Goal: Information Seeking & Learning: Learn about a topic

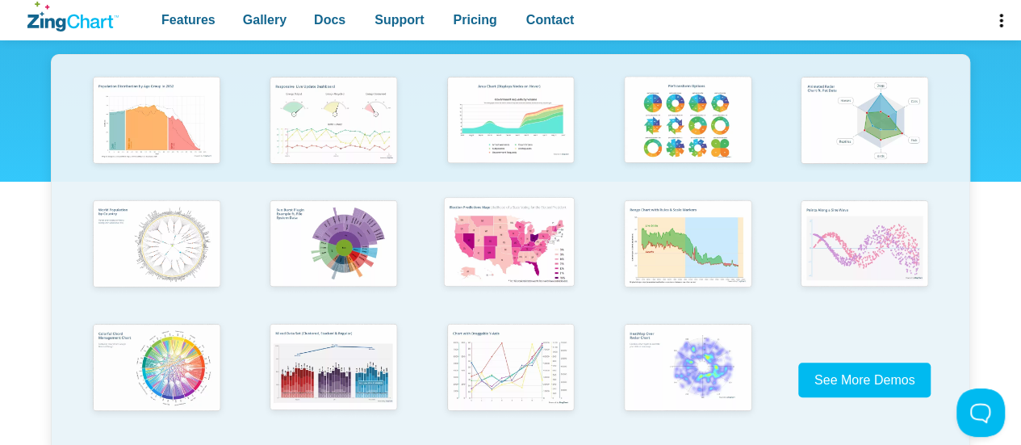
scroll to position [403, 0]
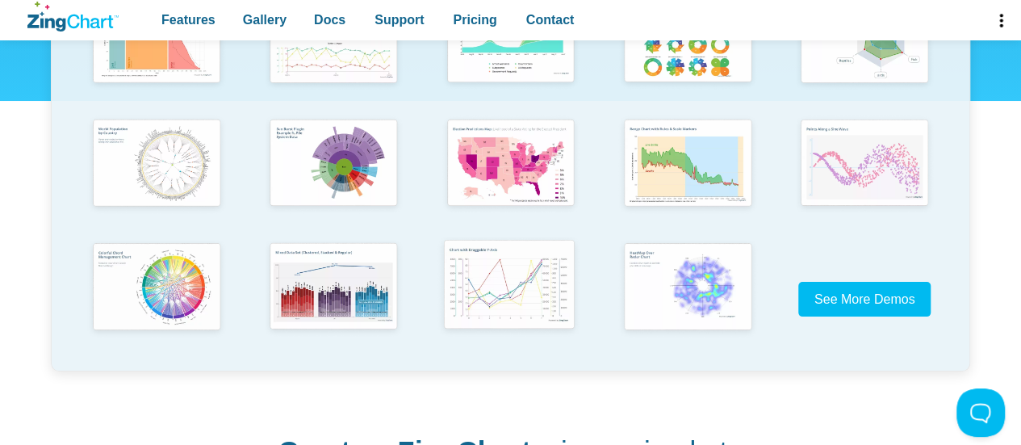
click at [533, 265] on img "App Content" at bounding box center [509, 286] width 146 height 104
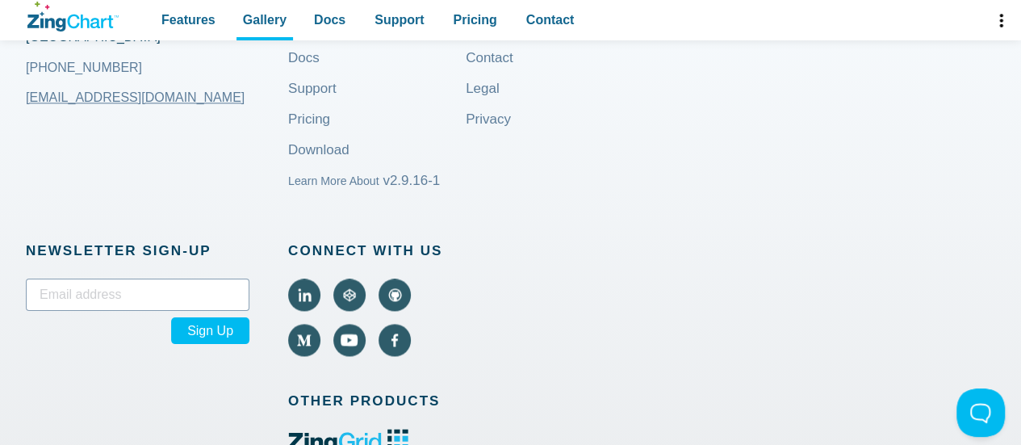
click at [318, 60] on link "Gallery" at bounding box center [310, 40] width 44 height 39
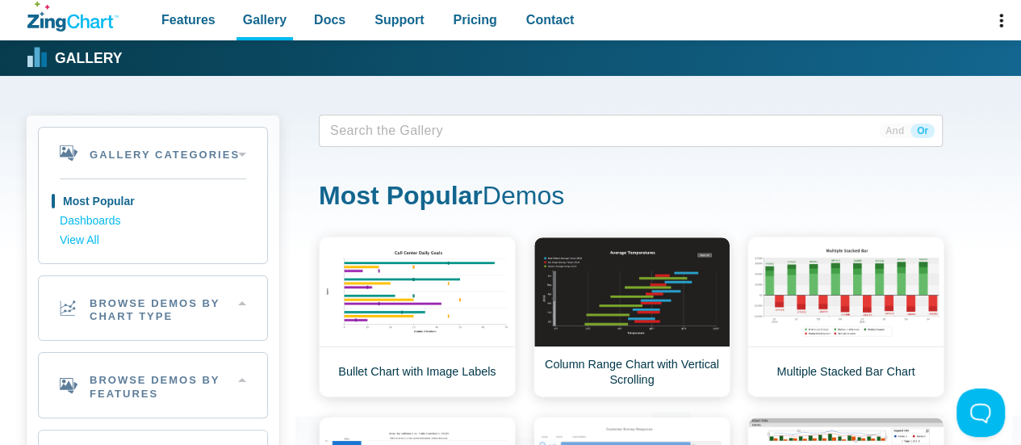
click at [374, 130] on span "App Content" at bounding box center [375, 130] width 102 height 23
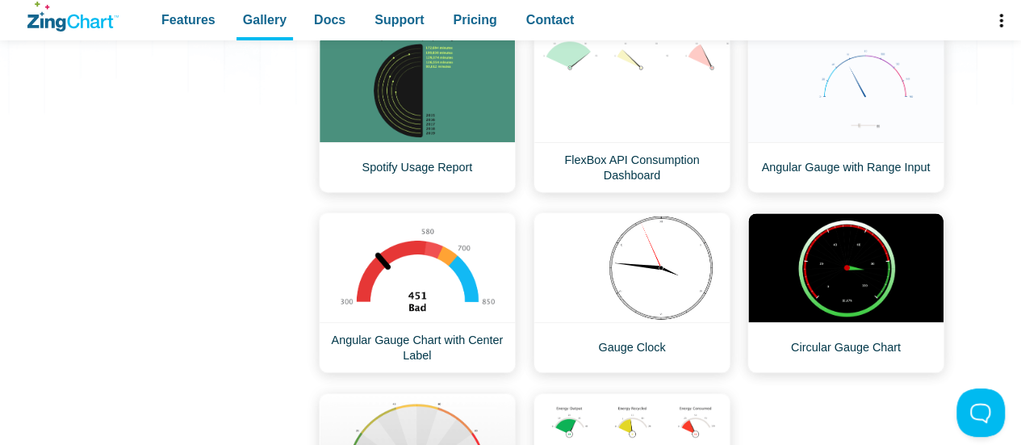
scroll to position [726, 0]
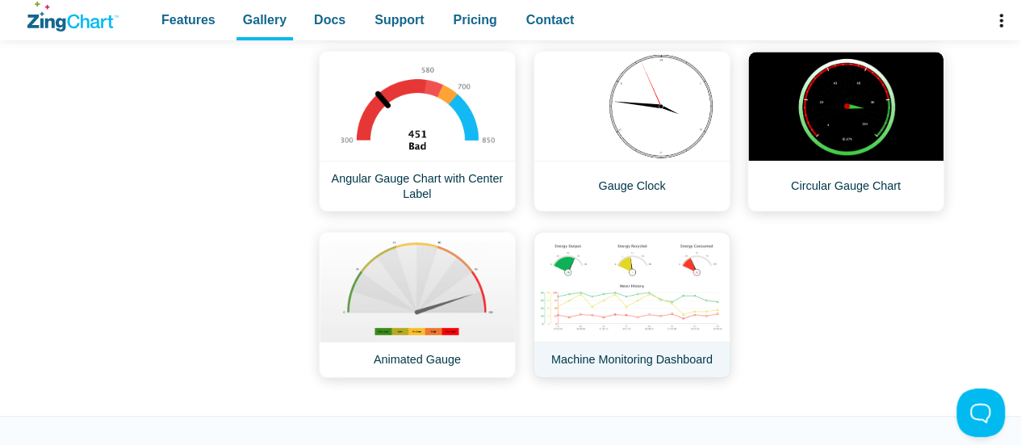
click at [610, 288] on link "Machine Monitoring Dashboard" at bounding box center [631, 305] width 197 height 146
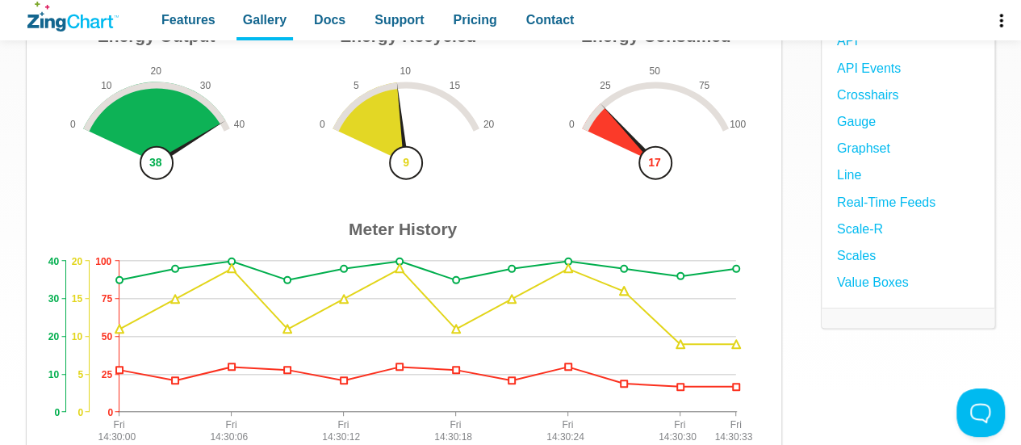
scroll to position [403, 0]
